Goal: Task Accomplishment & Management: Complete application form

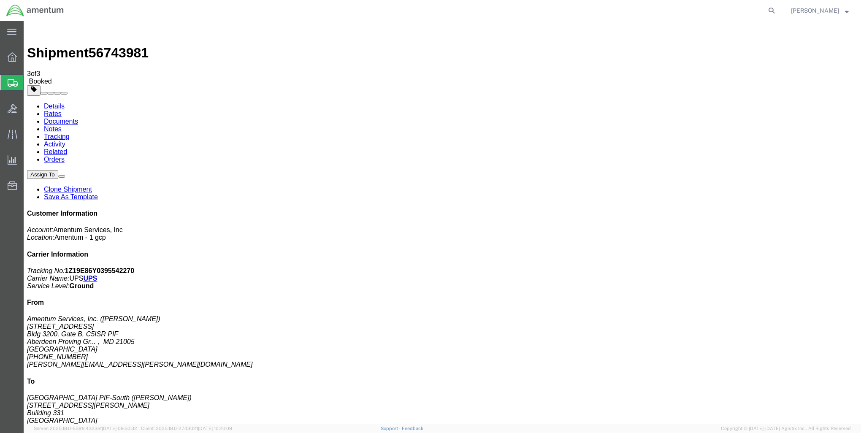
click at [0, 0] on span "Create Shipment" at bounding box center [0, 0] width 0 height 0
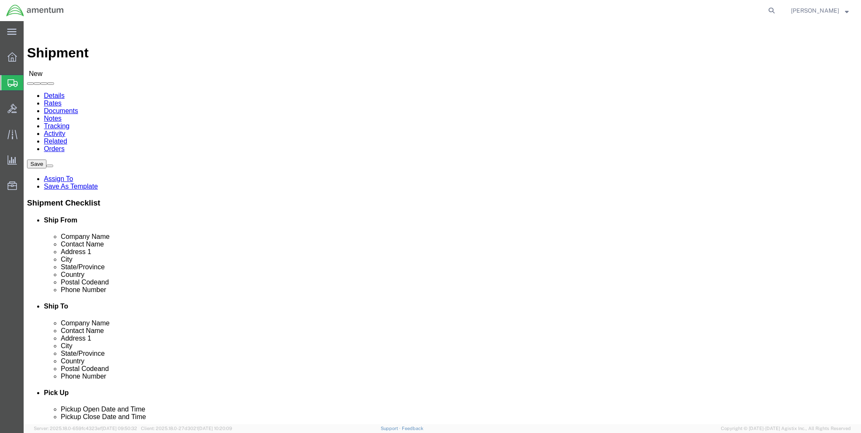
select select "MYPROFILE"
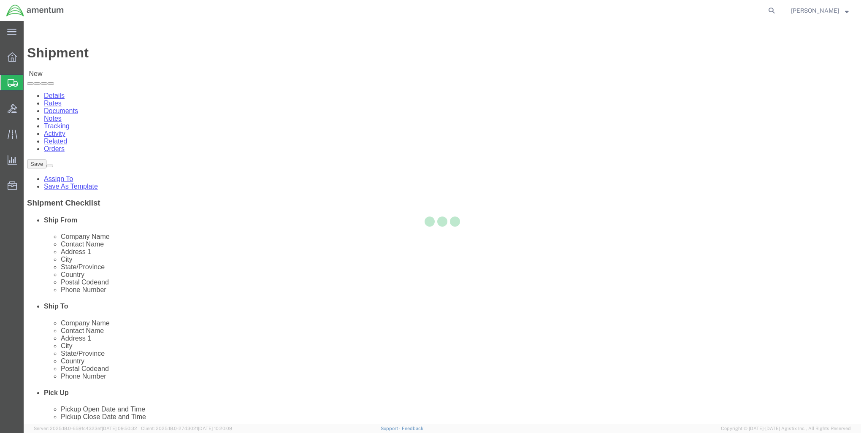
select select "MD"
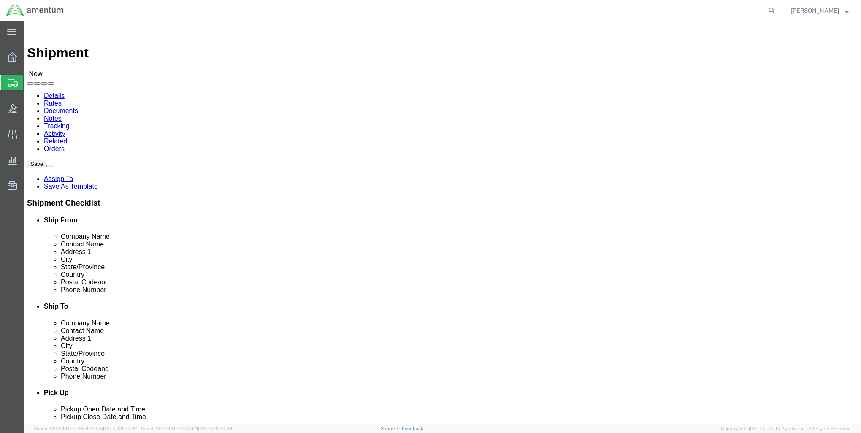
click link "ADDITIONAL INFORMATION"
click input "text"
type input "DCE Region 7"
type input "CPL [PERSON_NAME] [PERSON_NAME]"
type input "[STREET_ADDRESS][PERSON_NAME]"
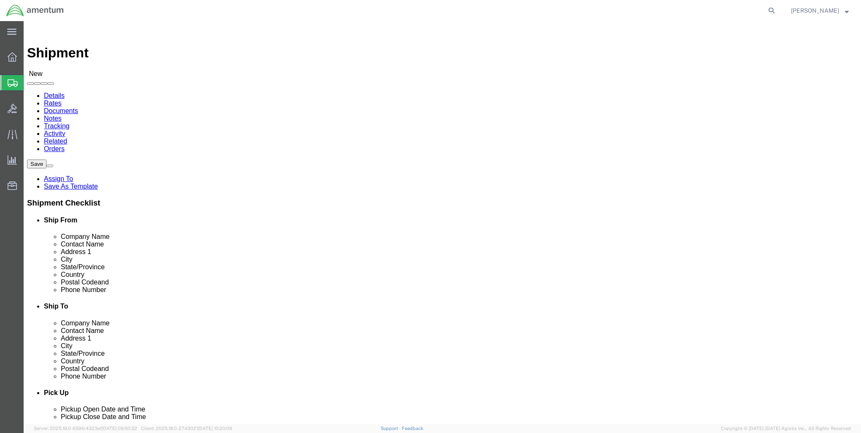
type input "Room 139"
type input "[US_STATE][GEOGRAPHIC_DATA]"
type input "K"
type input "KAN"
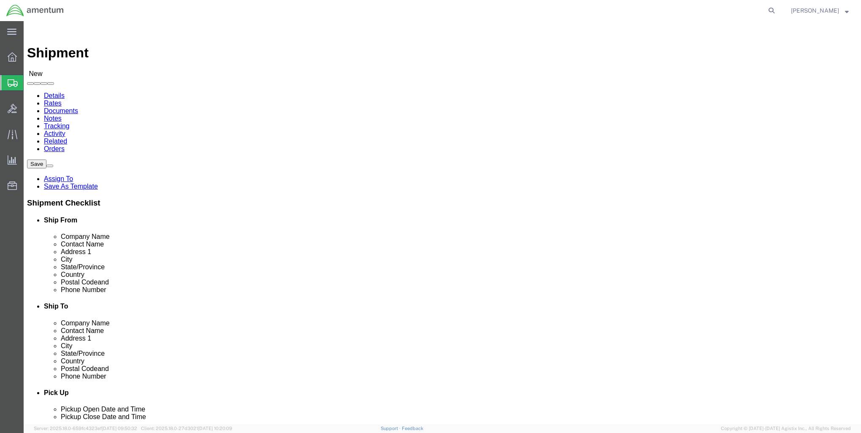
type input "2"
type input "64131"
type input "2103837450"
click link "ADDITIONAL INFORMATION"
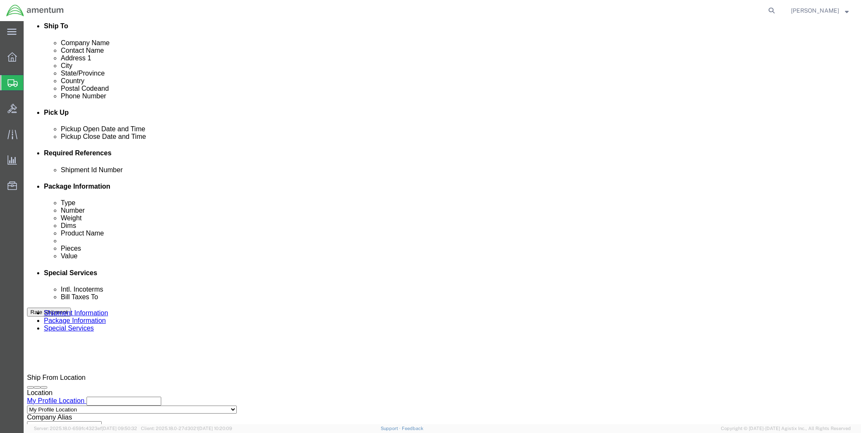
scroll to position [296, 0]
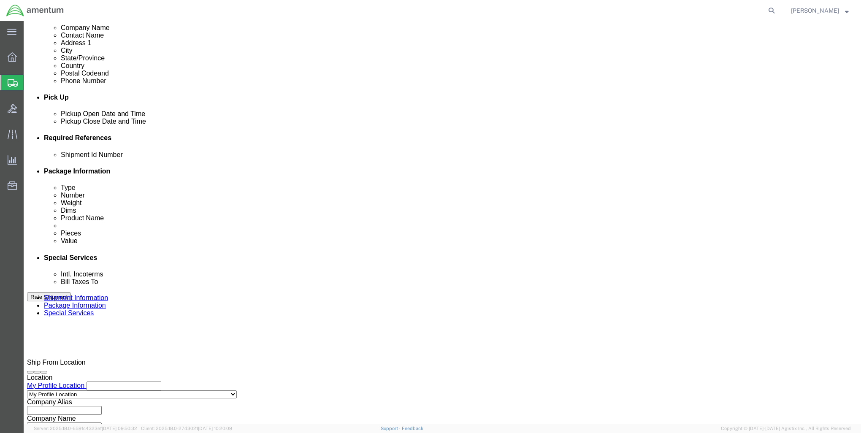
click input "text"
type input "2575.01.02.C.[DATE].ARNO"
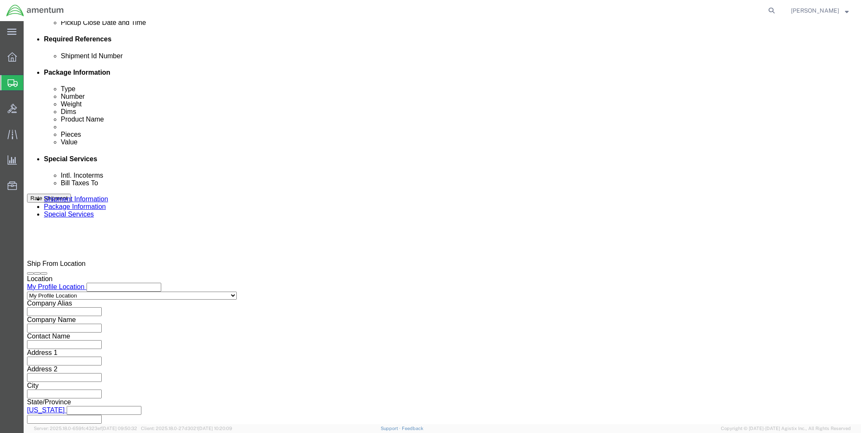
scroll to position [402, 0]
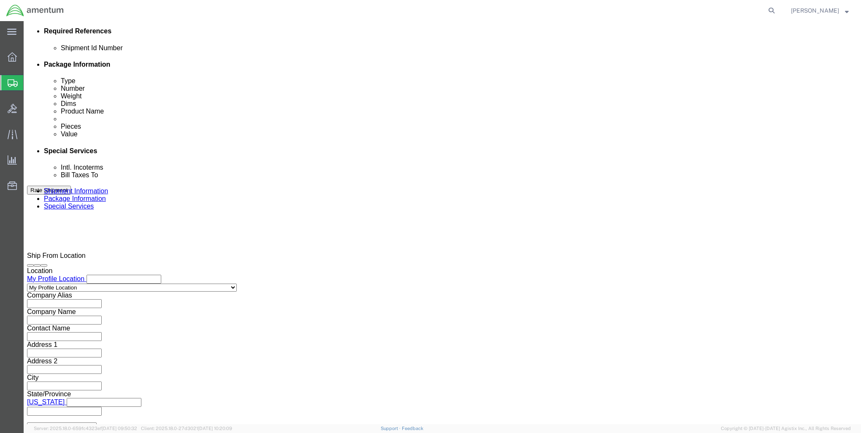
click button "Continue"
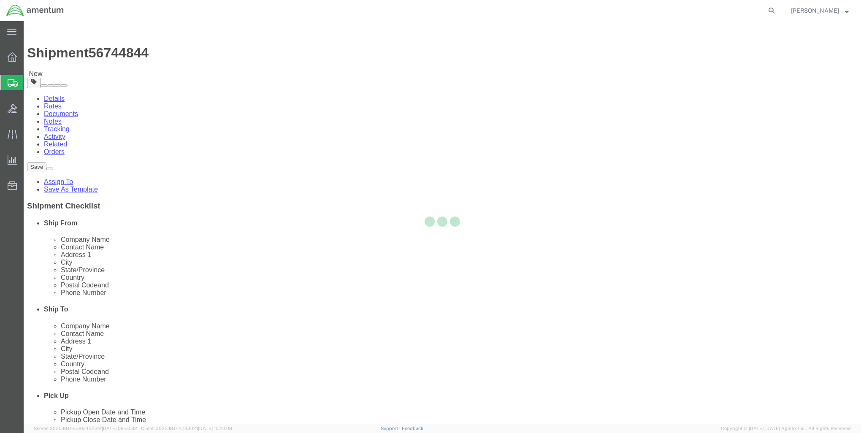
select select "CBOX"
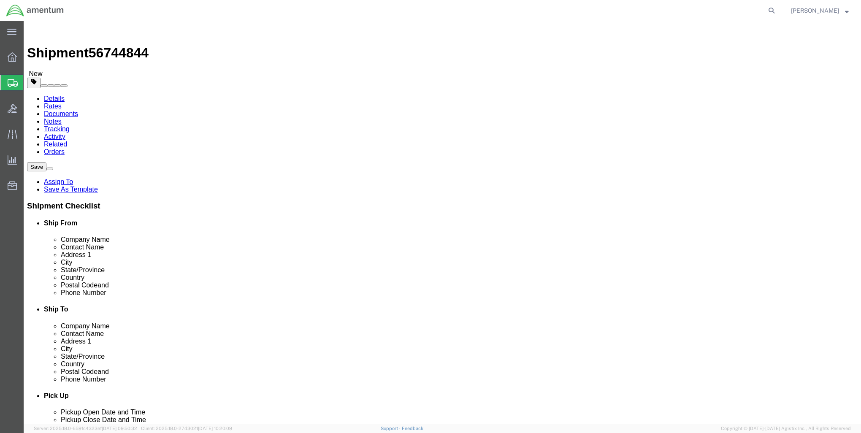
click input "text"
type input "20"
type input "17"
type input "34"
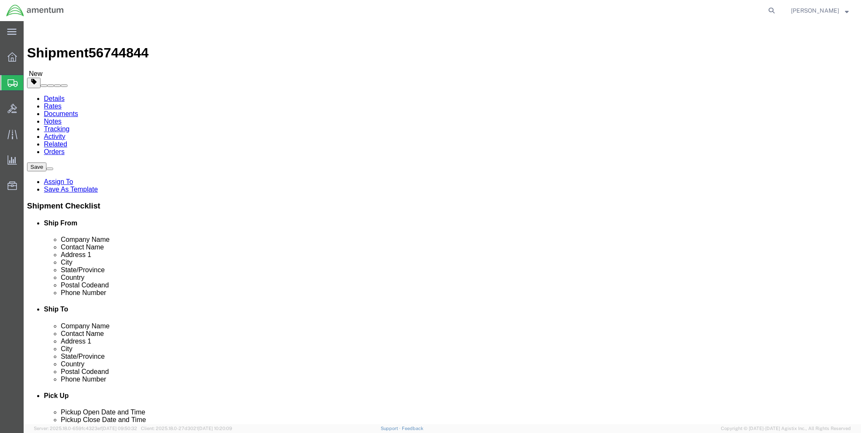
click link "Add Content"
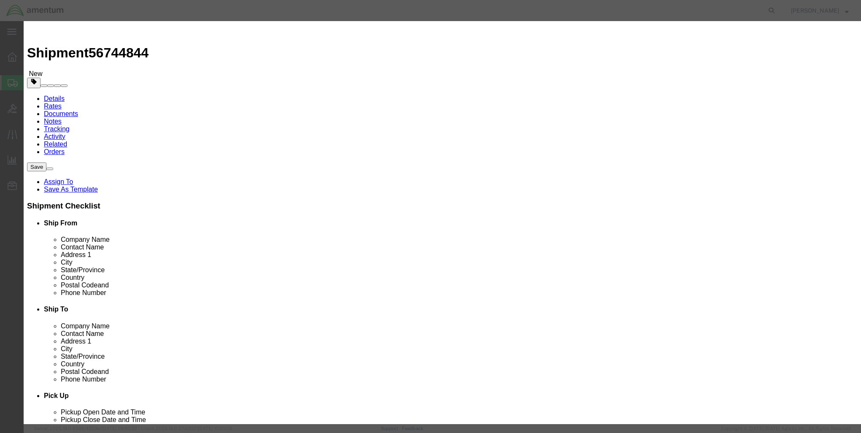
click input "text"
type input "ARNORTHFO-WI-HF_KIT-001"
type input "1"
type input "10000"
click button "Save & Close"
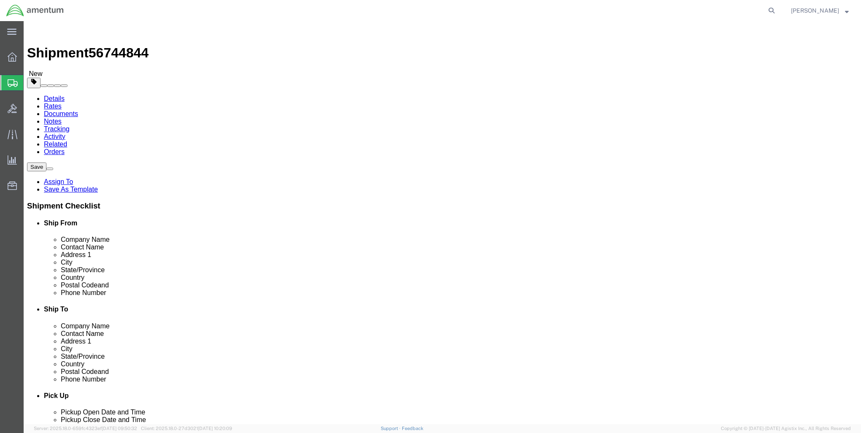
click button "Rate Shipment"
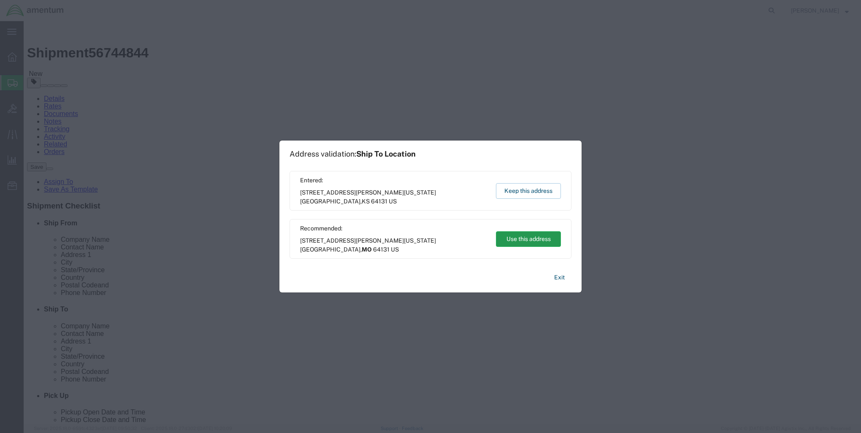
click at [518, 241] on button "Use this address" at bounding box center [528, 239] width 65 height 16
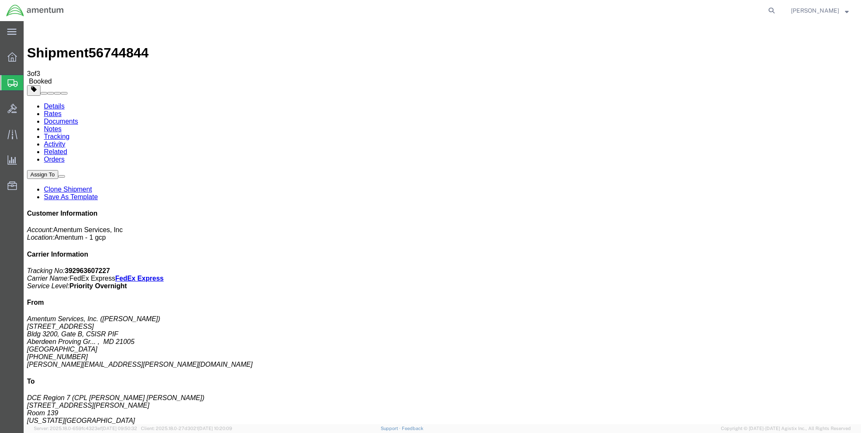
drag, startPoint x: 380, startPoint y: 118, endPoint x: 596, endPoint y: 188, distance: 227.2
